Goal: Task Accomplishment & Management: Manage account settings

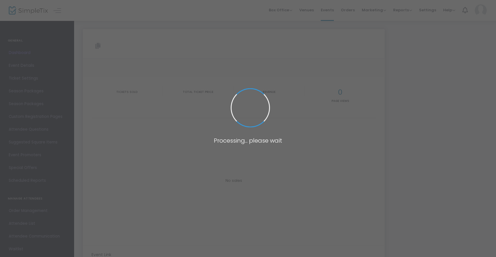
type input "[URL][DOMAIN_NAME]"
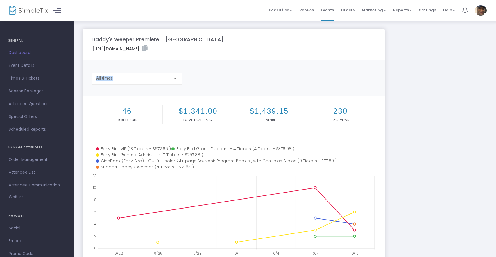
drag, startPoint x: 241, startPoint y: 86, endPoint x: 309, endPoint y: 86, distance: 67.4
click at [335, 68] on m-panel-content "Copy All times" at bounding box center [234, 77] width 302 height 35
drag, startPoint x: 26, startPoint y: 171, endPoint x: 41, endPoint y: 171, distance: 14.8
click at [27, 171] on span "Attendee List" at bounding box center [37, 173] width 57 height 8
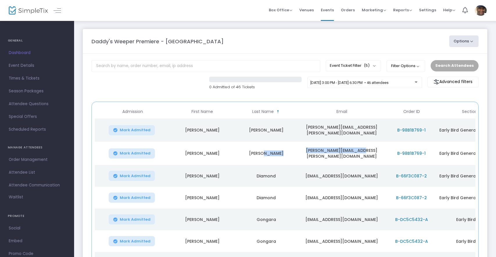
drag, startPoint x: 302, startPoint y: 156, endPoint x: 271, endPoint y: 156, distance: 30.8
click at [271, 156] on tr "Mark Admitted [PERSON_NAME] [PERSON_NAME][EMAIL_ADDRESS][PERSON_NAME][DOMAIN_NA…" at bounding box center [298, 153] width 407 height 23
click at [39, 158] on span "Order Management" at bounding box center [37, 158] width 57 height 8
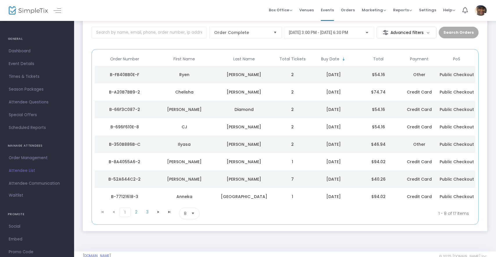
scroll to position [45, 0]
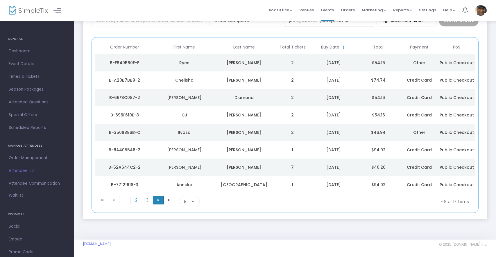
click at [157, 200] on span "Go to the next page" at bounding box center [158, 200] width 5 height 5
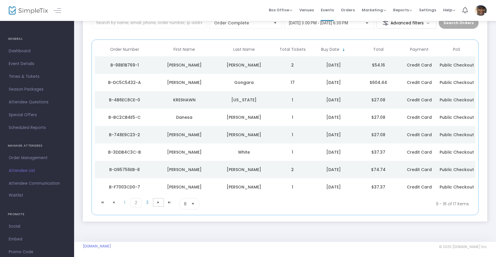
scroll to position [0, 0]
